Goal: Find specific page/section: Find specific page/section

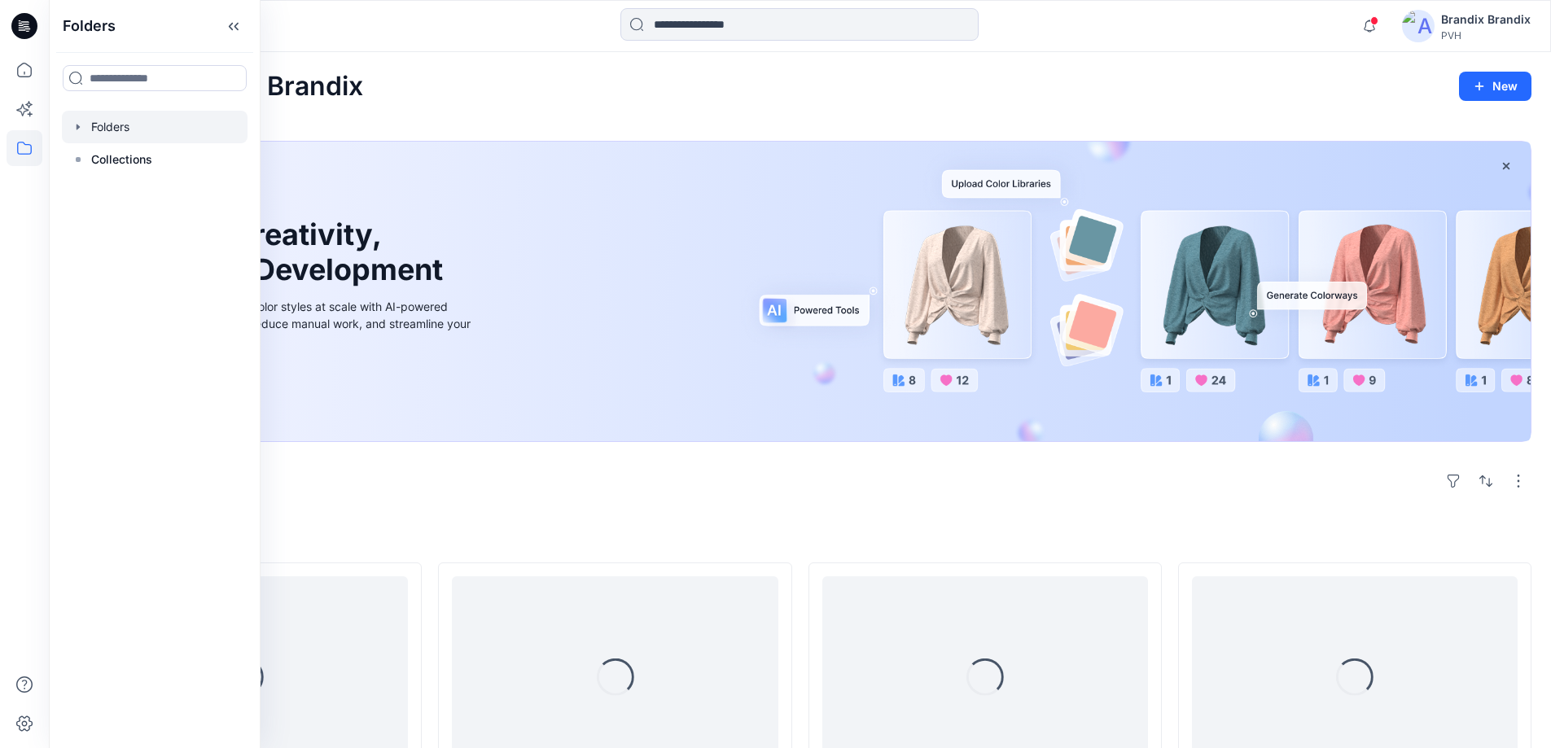
click at [74, 128] on icon "button" at bounding box center [78, 126] width 13 height 13
click at [129, 168] on div at bounding box center [155, 159] width 186 height 33
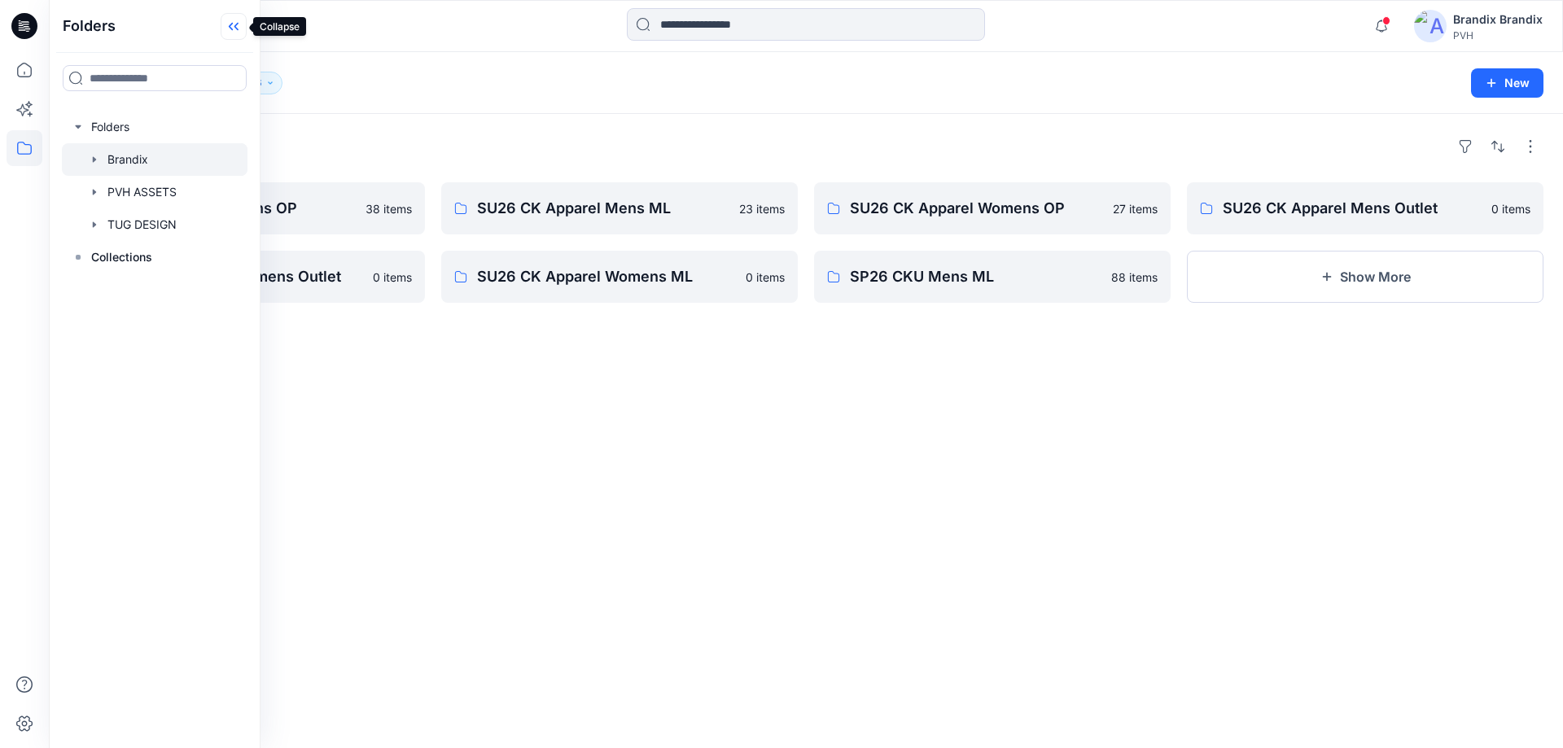
click at [229, 29] on icon at bounding box center [234, 26] width 26 height 27
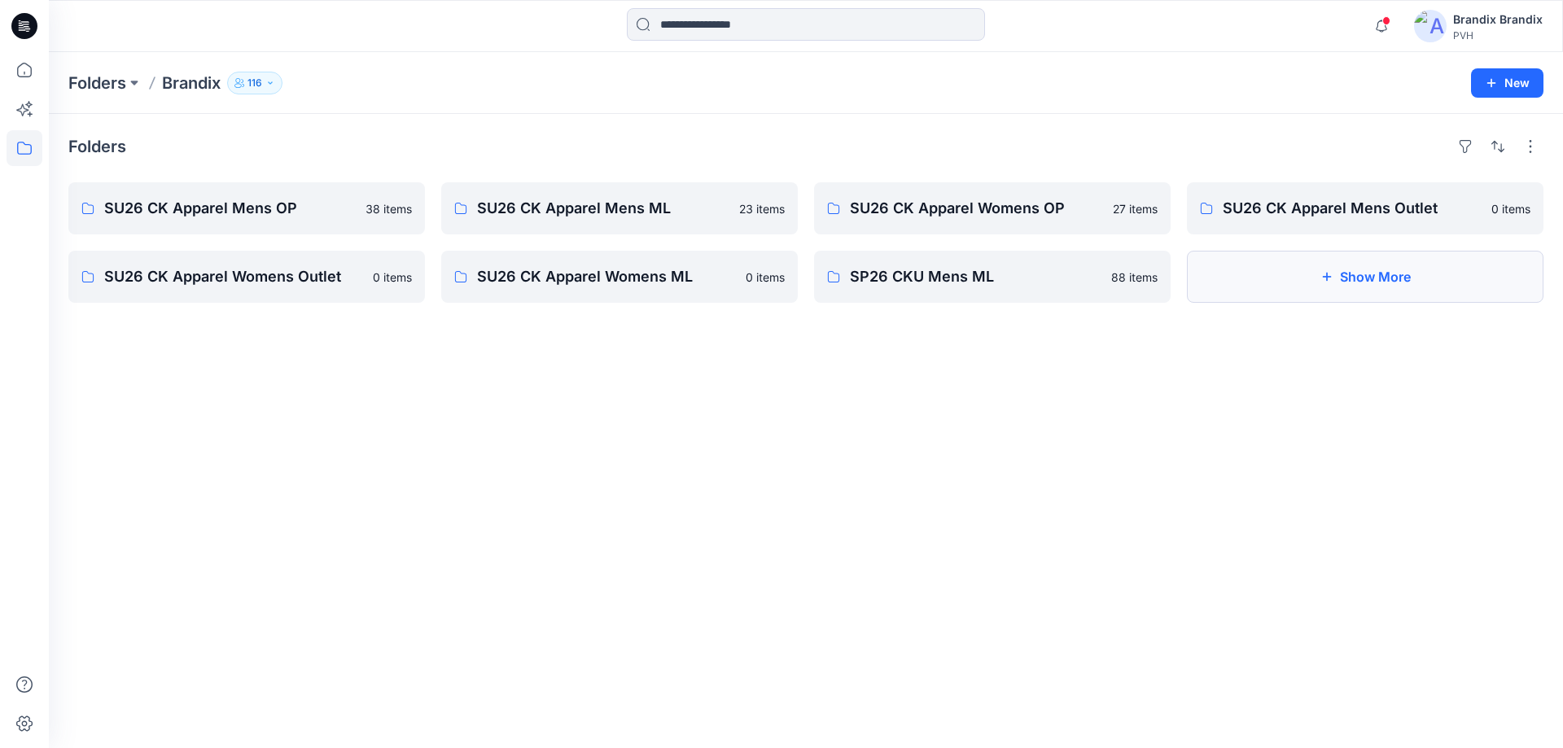
click at [1346, 284] on button "Show More" at bounding box center [1365, 277] width 357 height 52
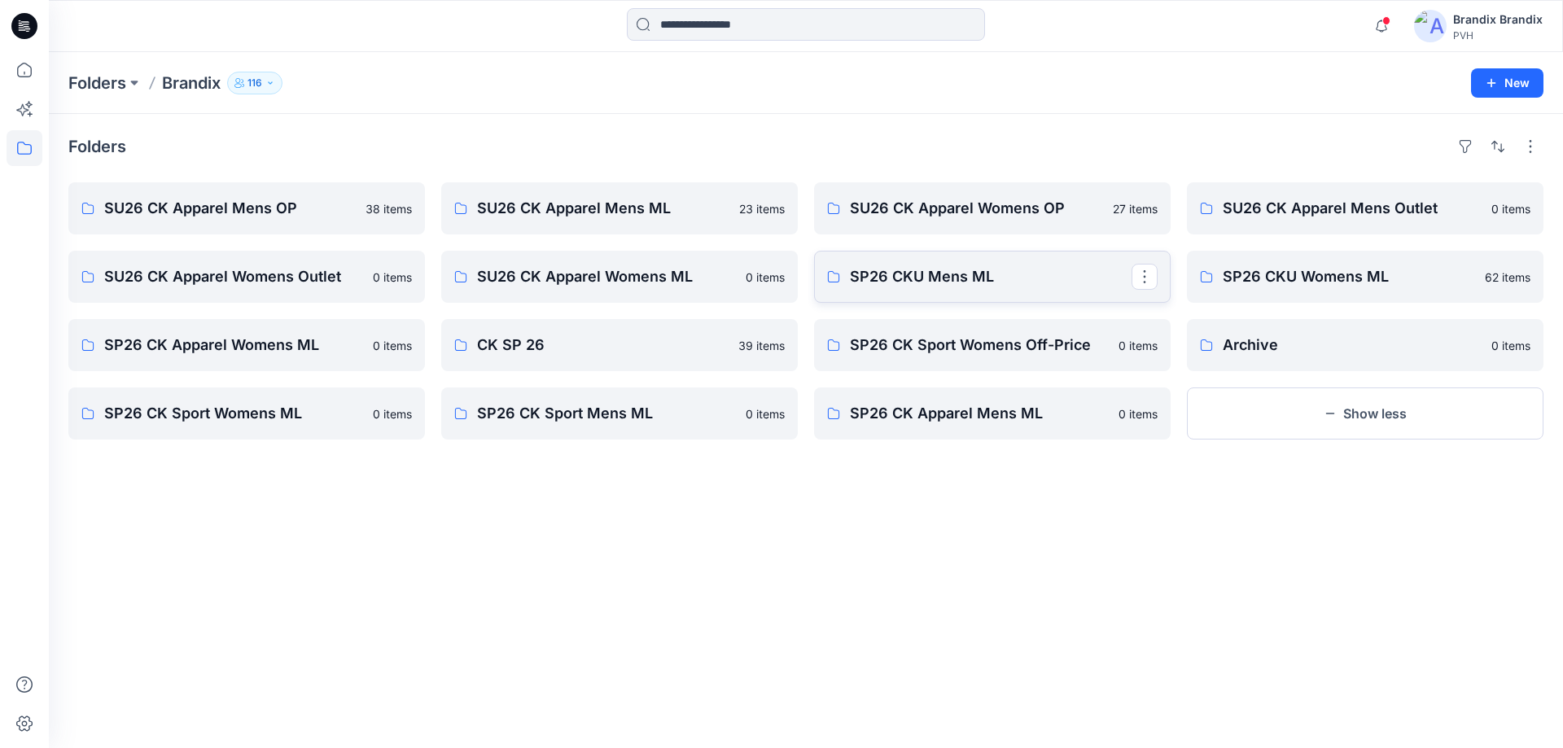
click at [972, 291] on link "SP26 CKU Mens ML" at bounding box center [992, 277] width 357 height 52
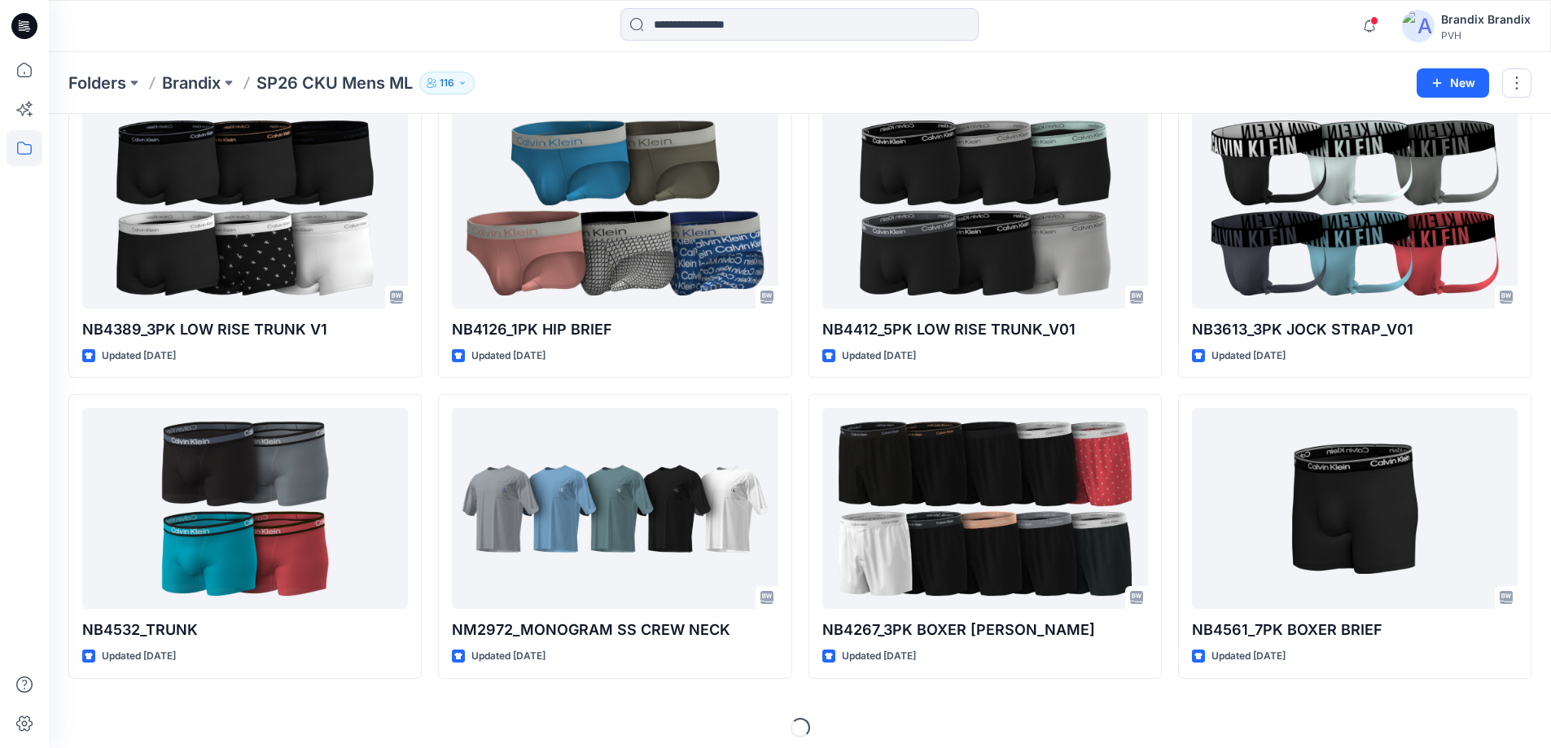
scroll to position [398, 0]
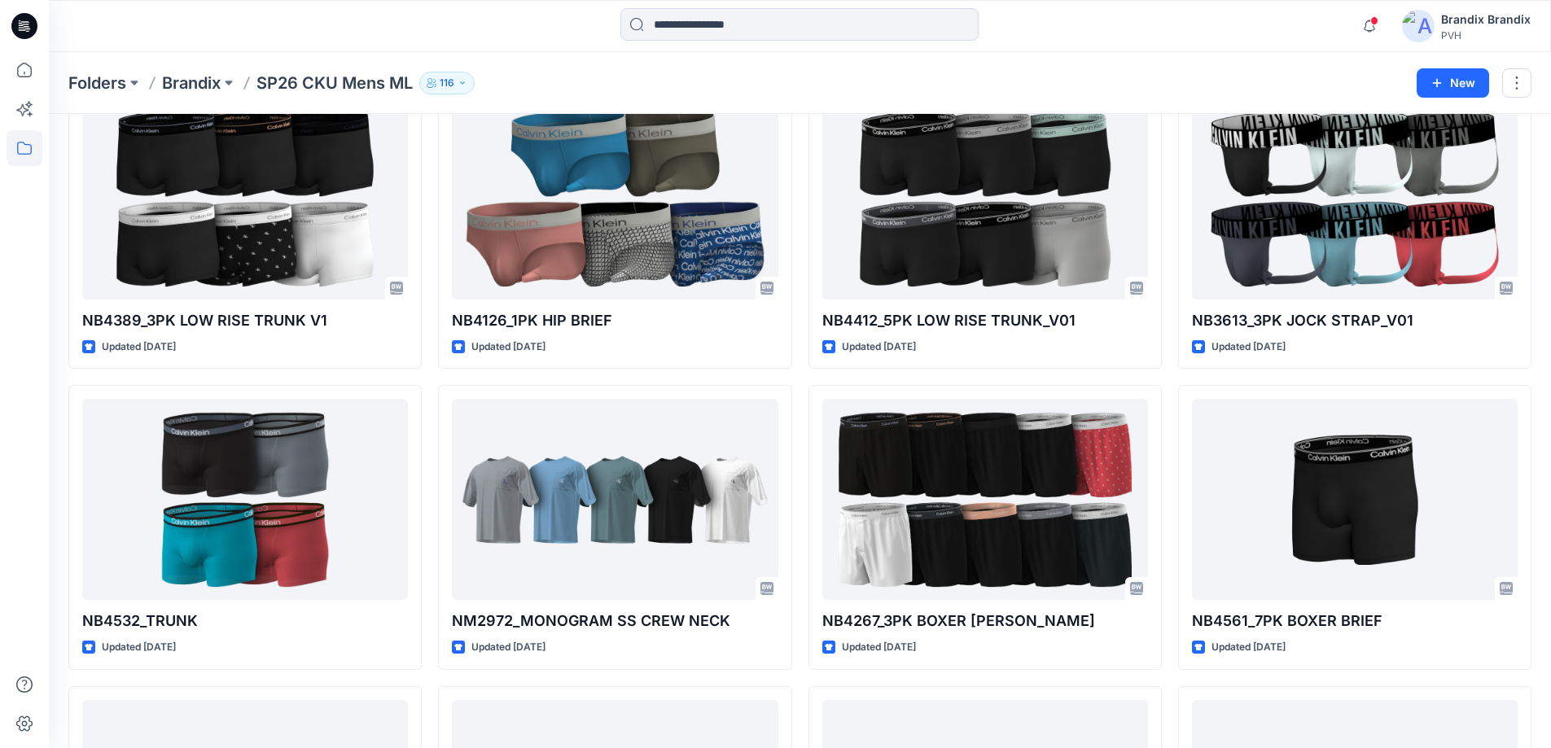
click at [1547, 361] on div "Styles NM2903_SS POPLIN SHORT SET Updated [DATE] NB4389_3PK LOW RISE TRUNK V1 U…" at bounding box center [800, 682] width 1502 height 1933
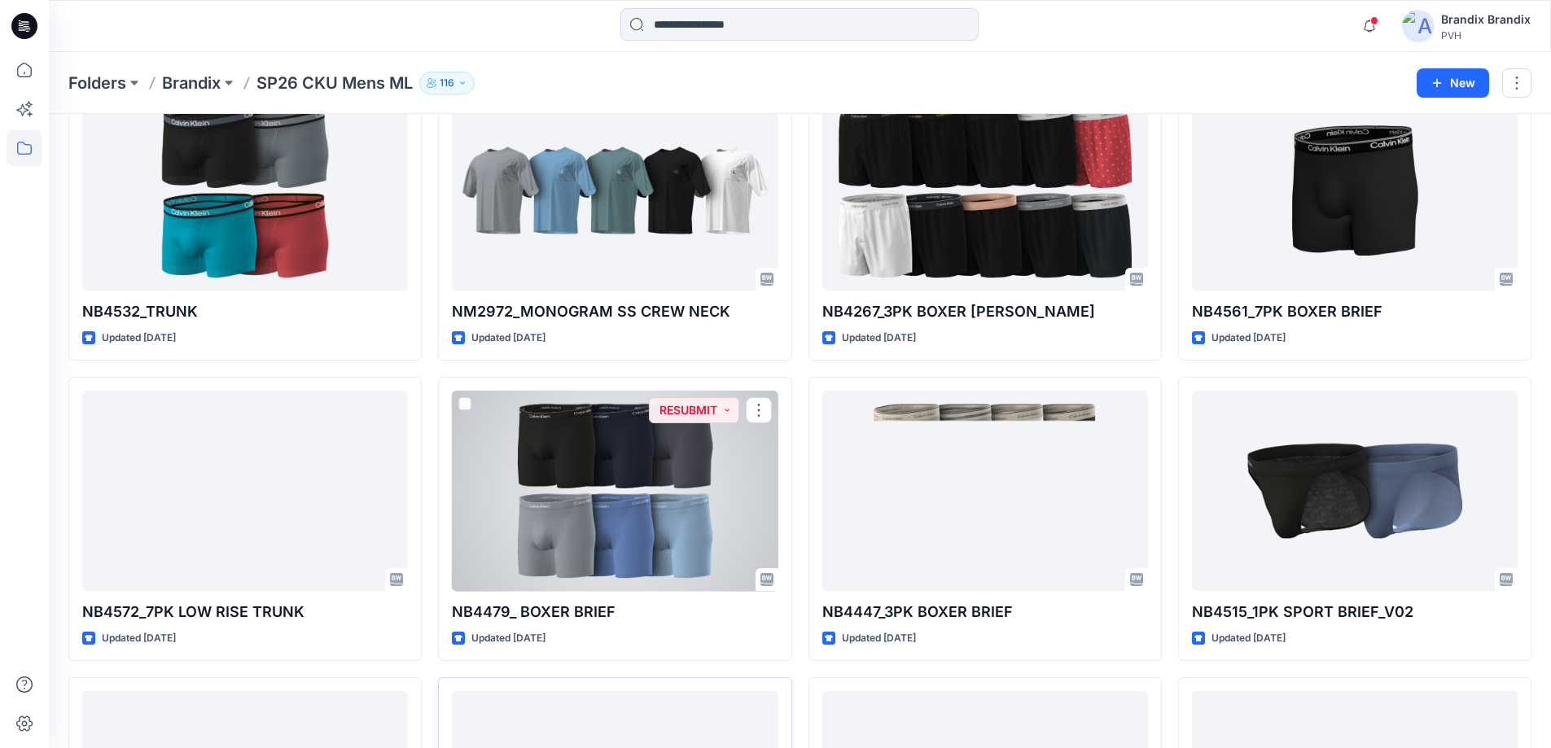
scroll to position [724, 0]
